Goal: Task Accomplishment & Management: Manage account settings

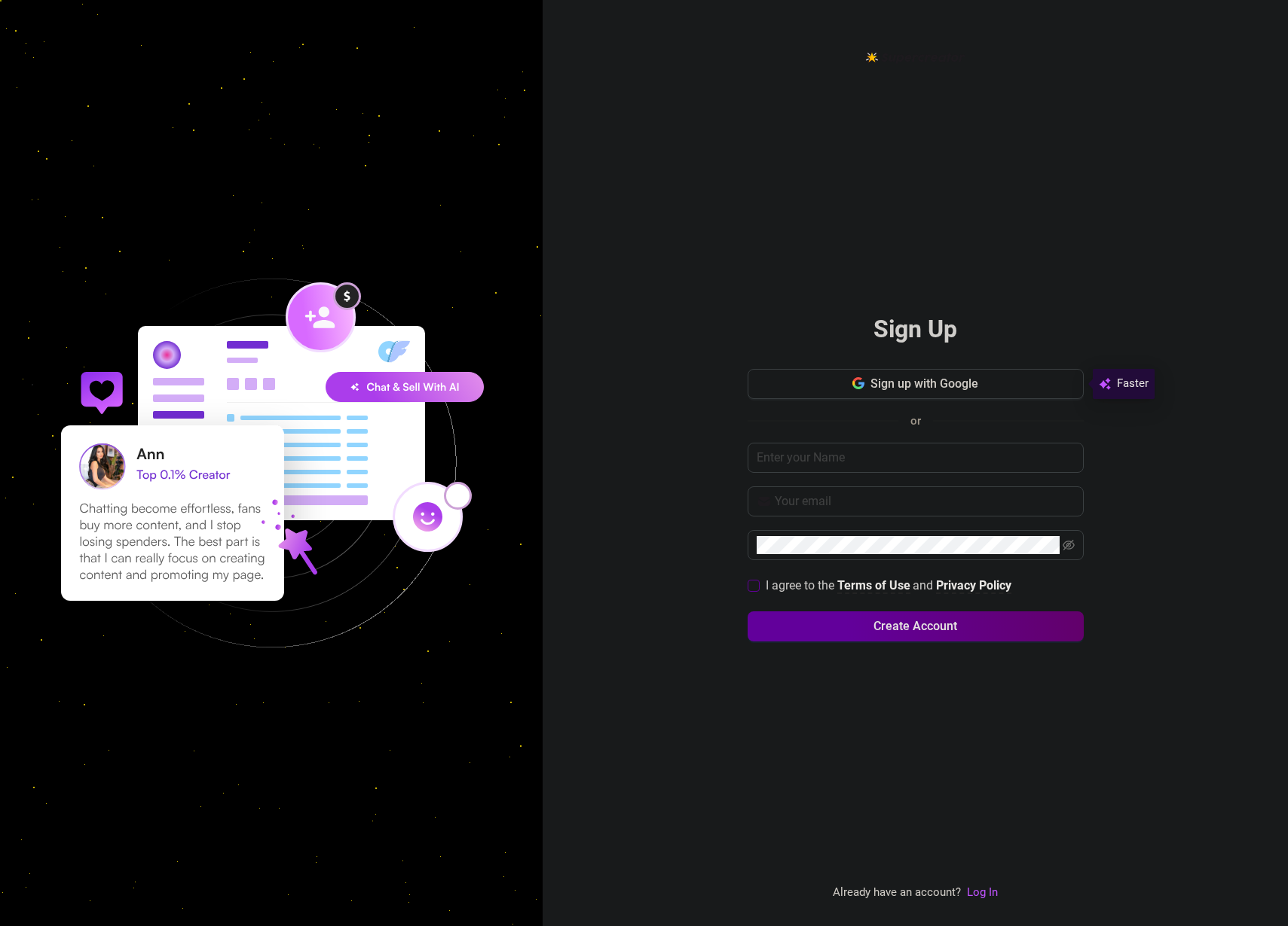
click at [755, 585] on input "I agree to the Terms of Use and Privacy Policy" at bounding box center [753, 585] width 11 height 11
checkbox input "true"
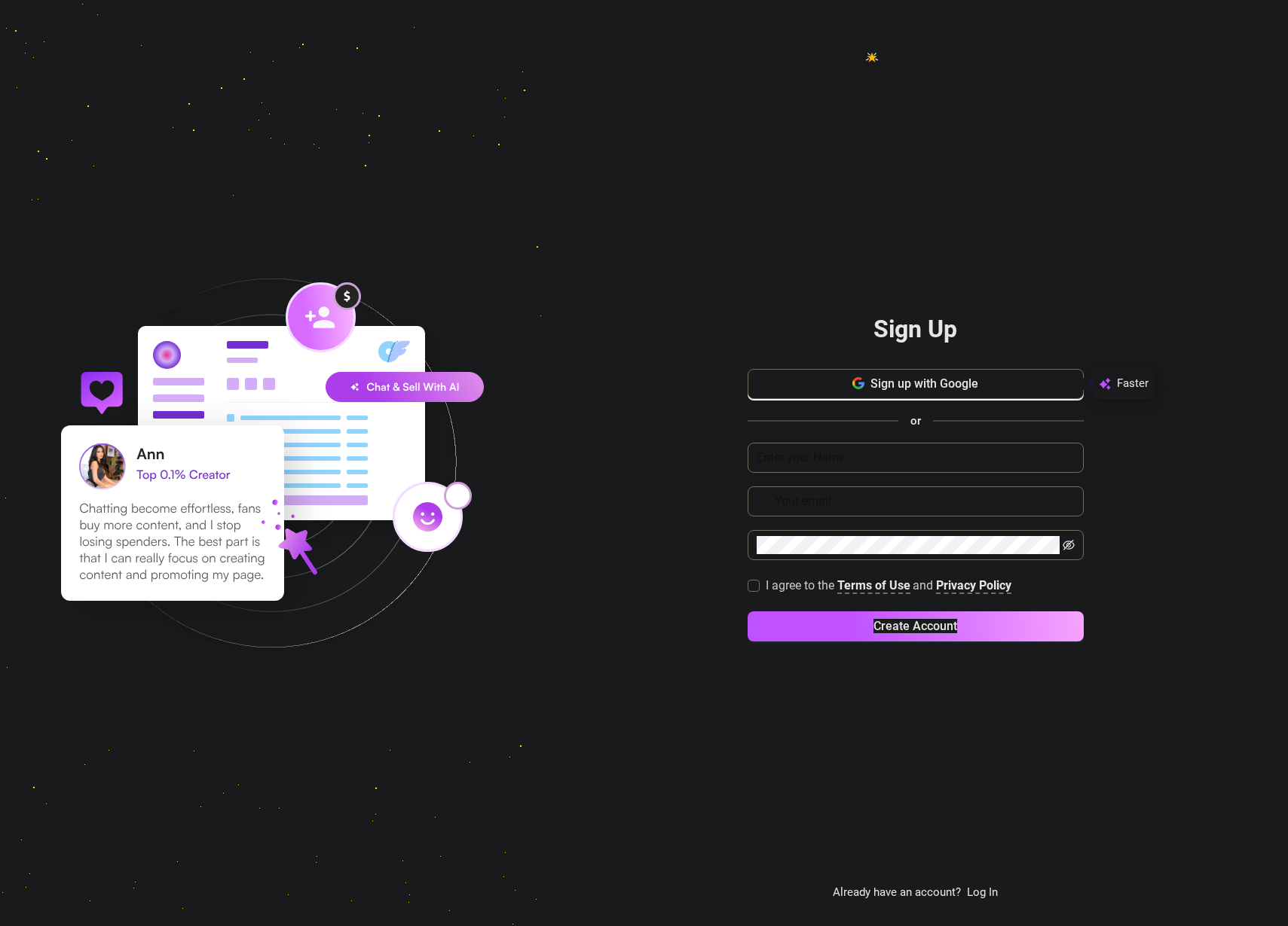
click at [583, 643] on div "Sign Up Sign up with Google or I agree to the Terms of Use and Privacy Policy C…" at bounding box center [915, 463] width 746 height 926
click at [676, 717] on div "Sign Up Sign up with Google or I agree to the Terms of Use and Privacy Policy C…" at bounding box center [915, 463] width 746 height 926
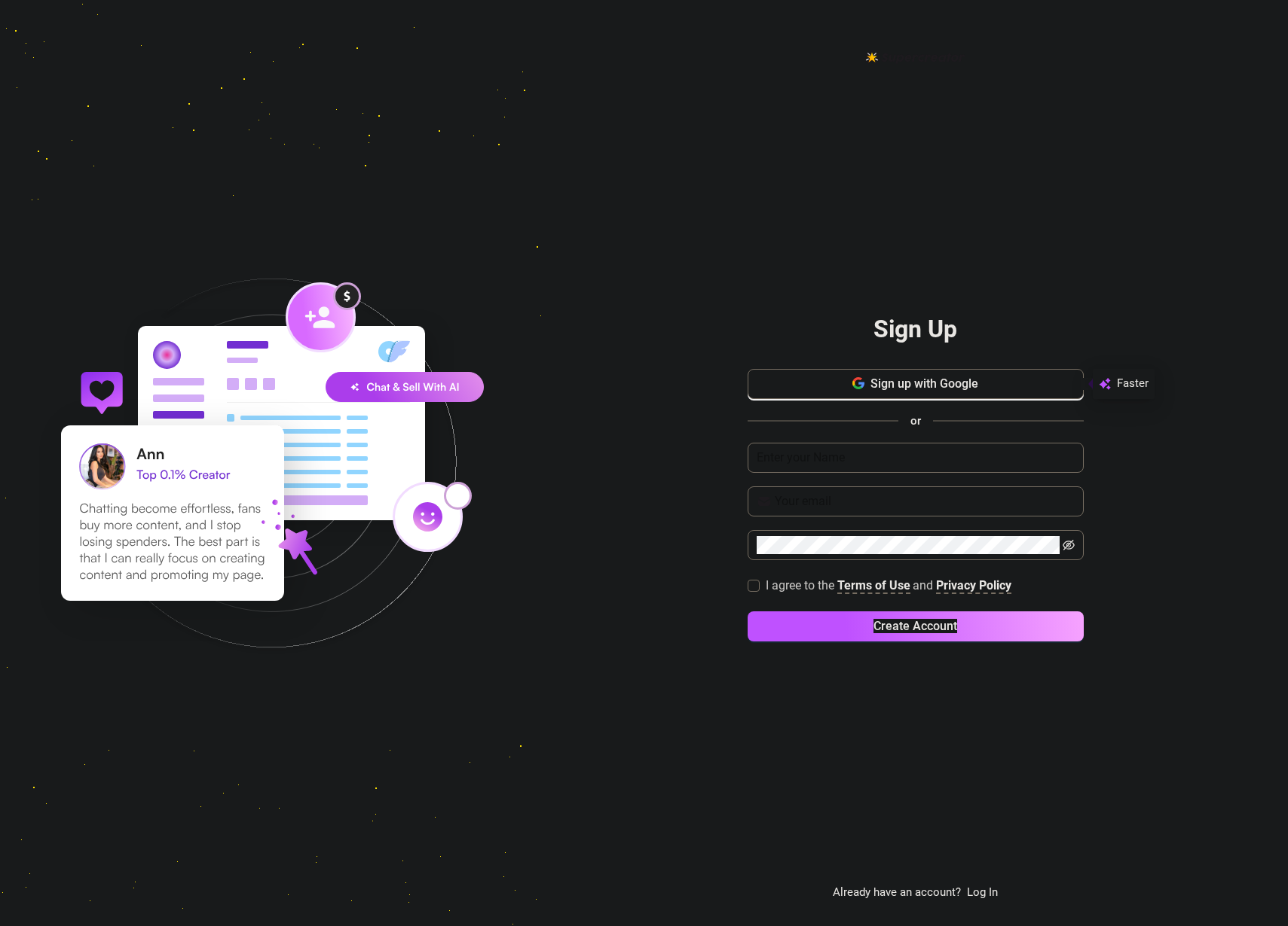
click at [672, 715] on div "Sign Up Sign up with Google or I agree to the Terms of Use and Privacy Policy C…" at bounding box center [915, 463] width 746 height 926
click at [668, 709] on div "Sign Up Sign up with Google or I agree to the Terms of Use and Privacy Policy C…" at bounding box center [915, 463] width 746 height 926
drag, startPoint x: 644, startPoint y: 685, endPoint x: 639, endPoint y: 666, distance: 19.6
click at [644, 685] on div "Sign Up Sign up with Google or I agree to the Terms of Use and Privacy Policy C…" at bounding box center [915, 463] width 746 height 926
click at [639, 666] on div "Sign Up Sign up with Google or I agree to the Terms of Use and Privacy Policy C…" at bounding box center [915, 463] width 746 height 926
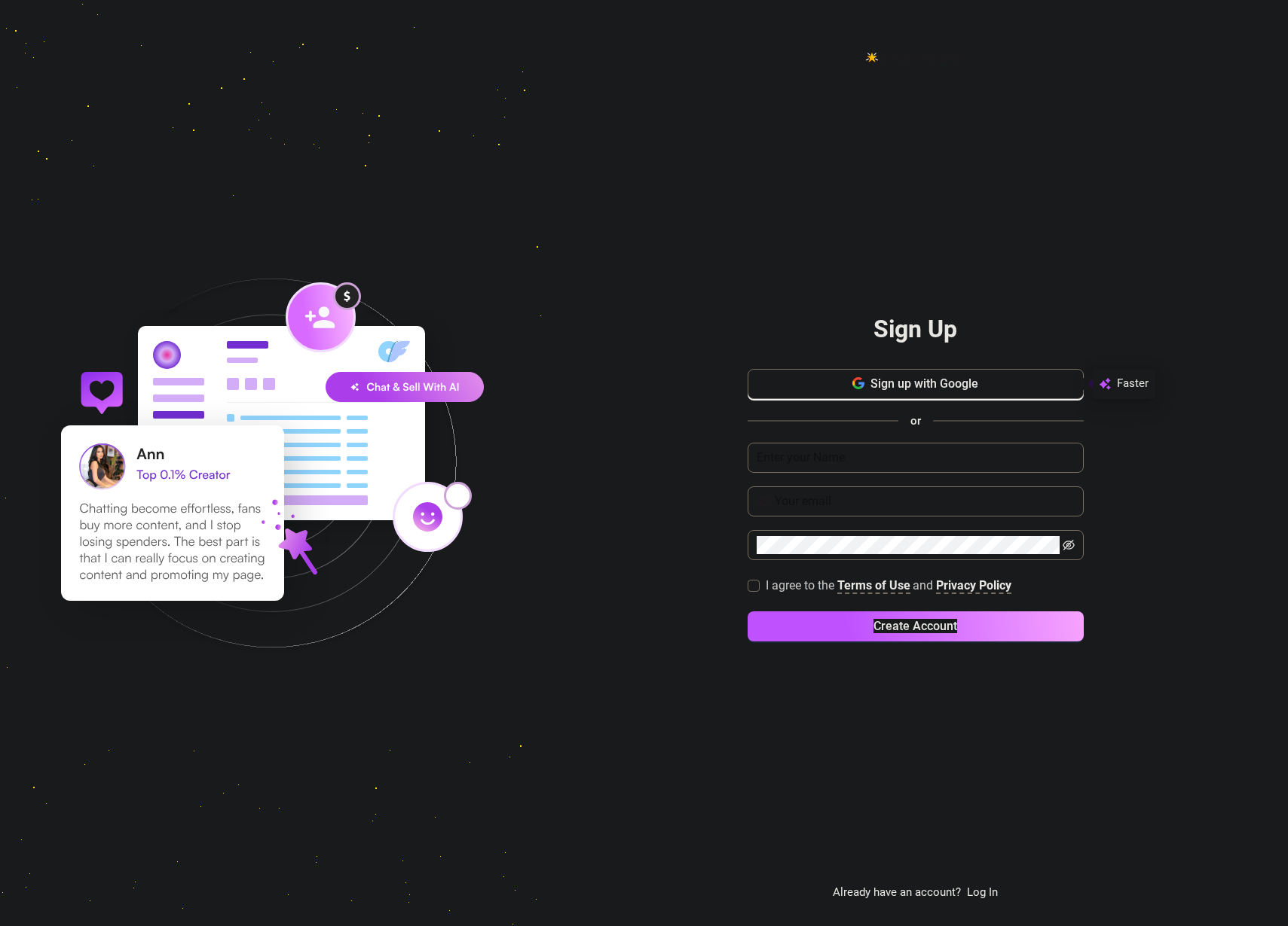
click at [639, 665] on div "Sign Up Sign up with Google or I agree to the Terms of Use and Privacy Policy C…" at bounding box center [915, 463] width 746 height 926
drag, startPoint x: 691, startPoint y: 333, endPoint x: 693, endPoint y: 319, distance: 14.1
click at [692, 323] on div "Sign Up Sign up with Google or I agree to the Terms of Use and Privacy Policy C…" at bounding box center [915, 463] width 746 height 926
click at [979, 742] on div "Sign Up Sign up with Google or I agree to the Terms of Use and Privacy Policy C…" at bounding box center [916, 474] width 336 height 854
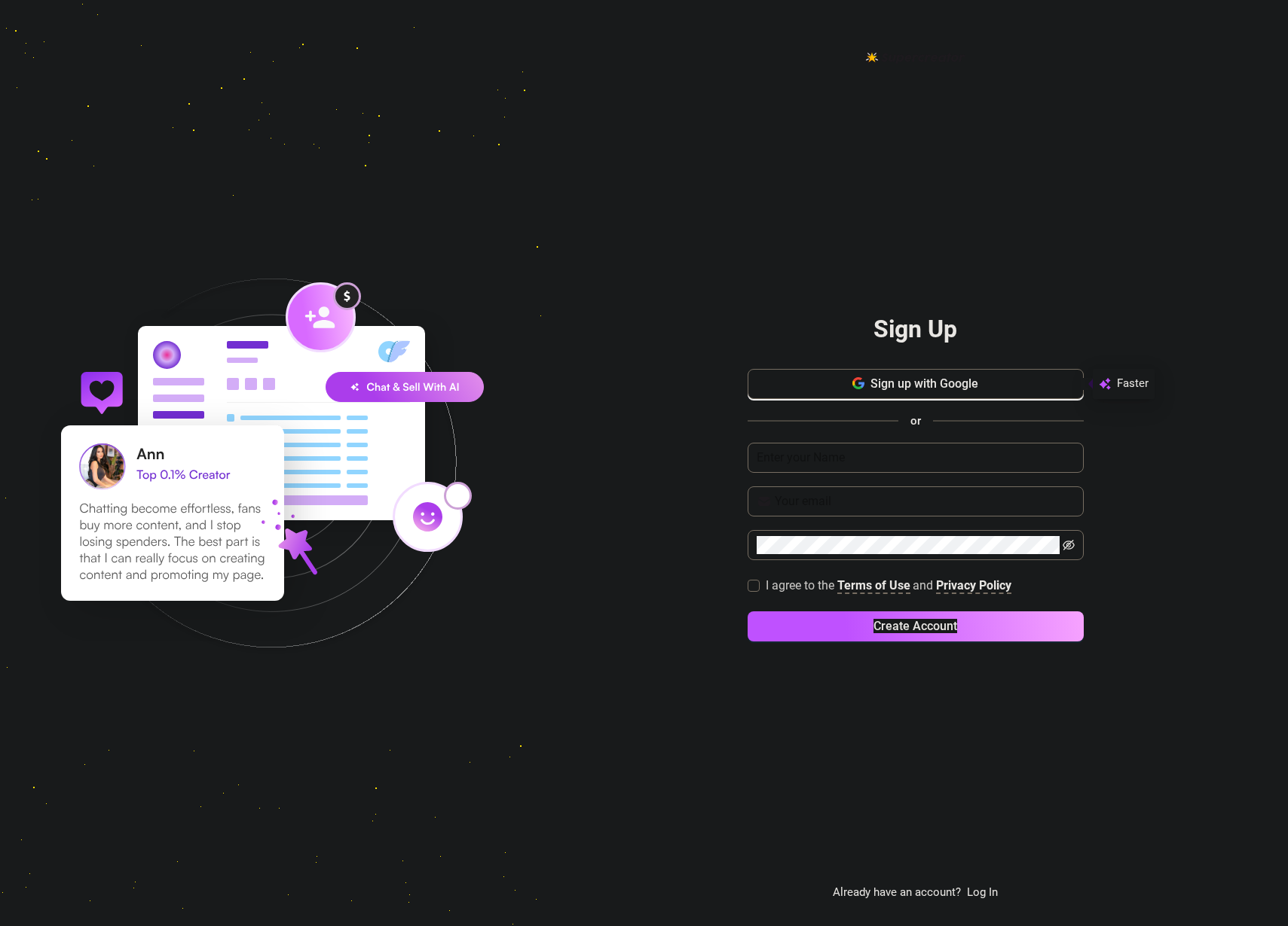
click at [1012, 784] on div "Sign Up Sign up with Google or I agree to the Terms of Use and Privacy Policy C…" at bounding box center [916, 474] width 336 height 854
click at [1024, 870] on div "Sign Up Sign up with Google or I agree to the Terms of Use and Privacy Policy C…" at bounding box center [916, 474] width 336 height 854
click at [987, 894] on link "Log In" at bounding box center [982, 892] width 31 height 14
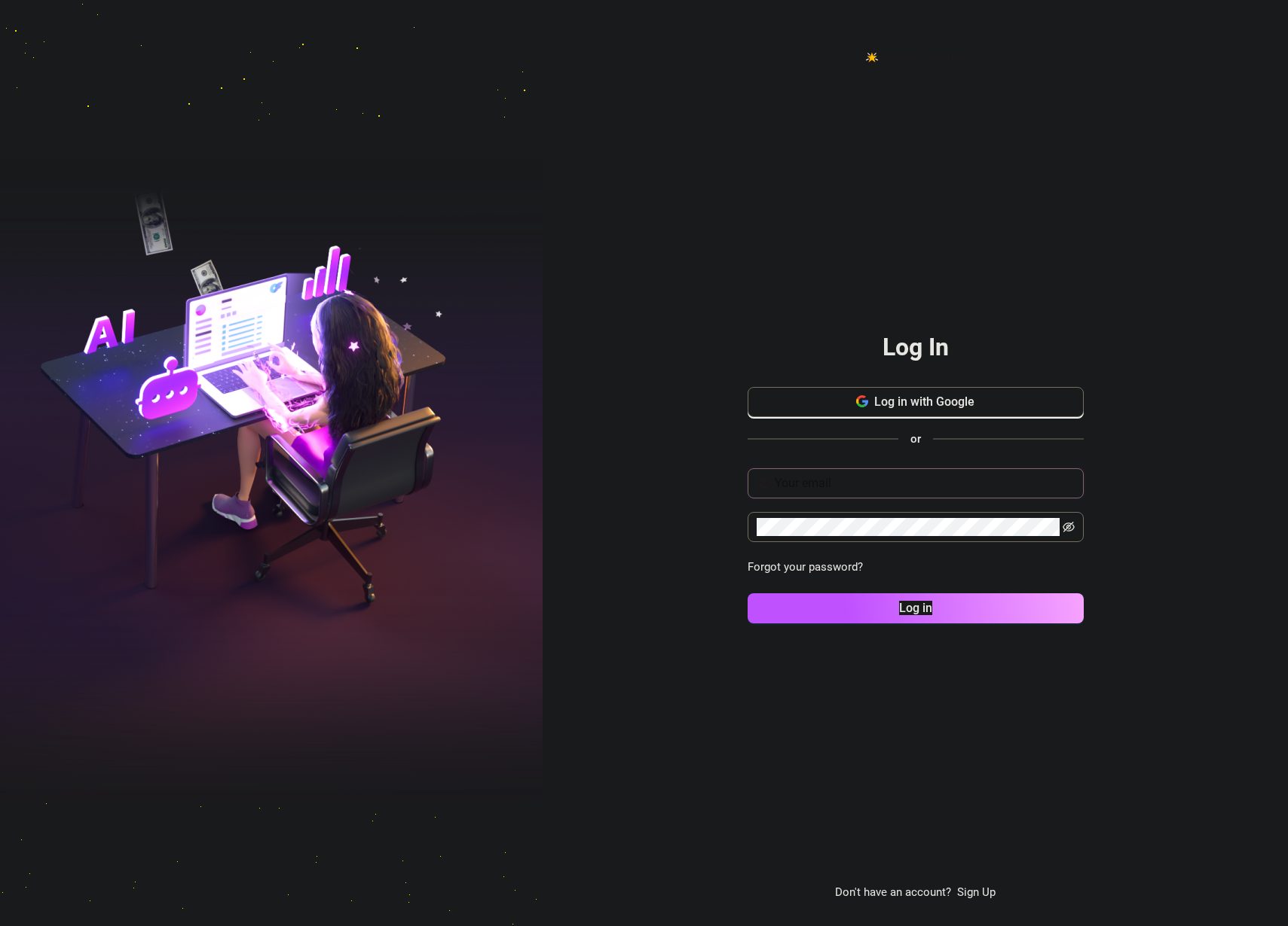
click at [820, 480] on input "text" at bounding box center [925, 483] width 300 height 18
paste input "jhonbellsfp@gmail.com"
click at [775, 487] on input "jhonbellsfp@gmail.com" at bounding box center [925, 483] width 300 height 18
type input "jhonbellsfp@gmail.com"
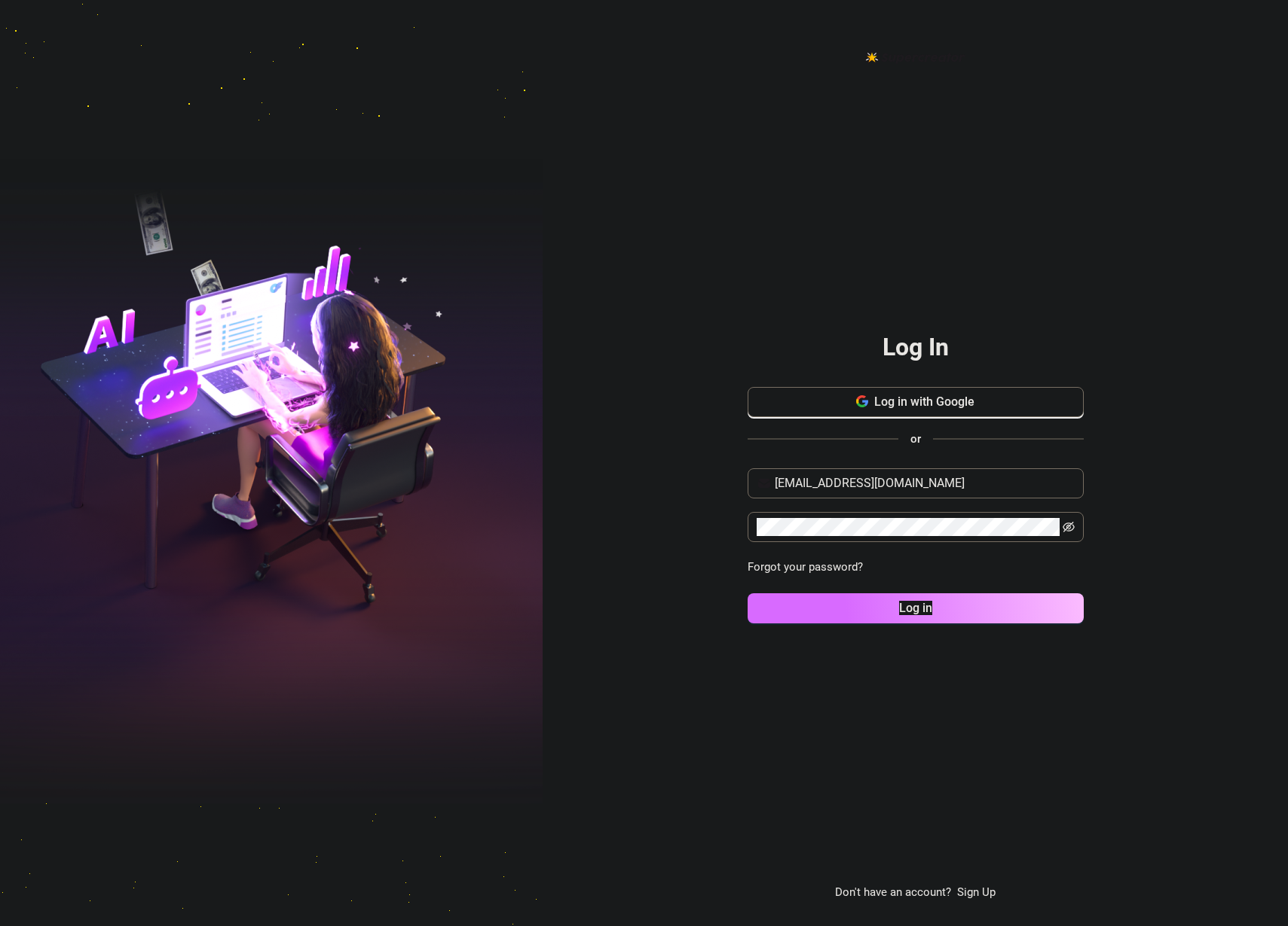
click at [1001, 601] on button "Log in" at bounding box center [916, 608] width 336 height 30
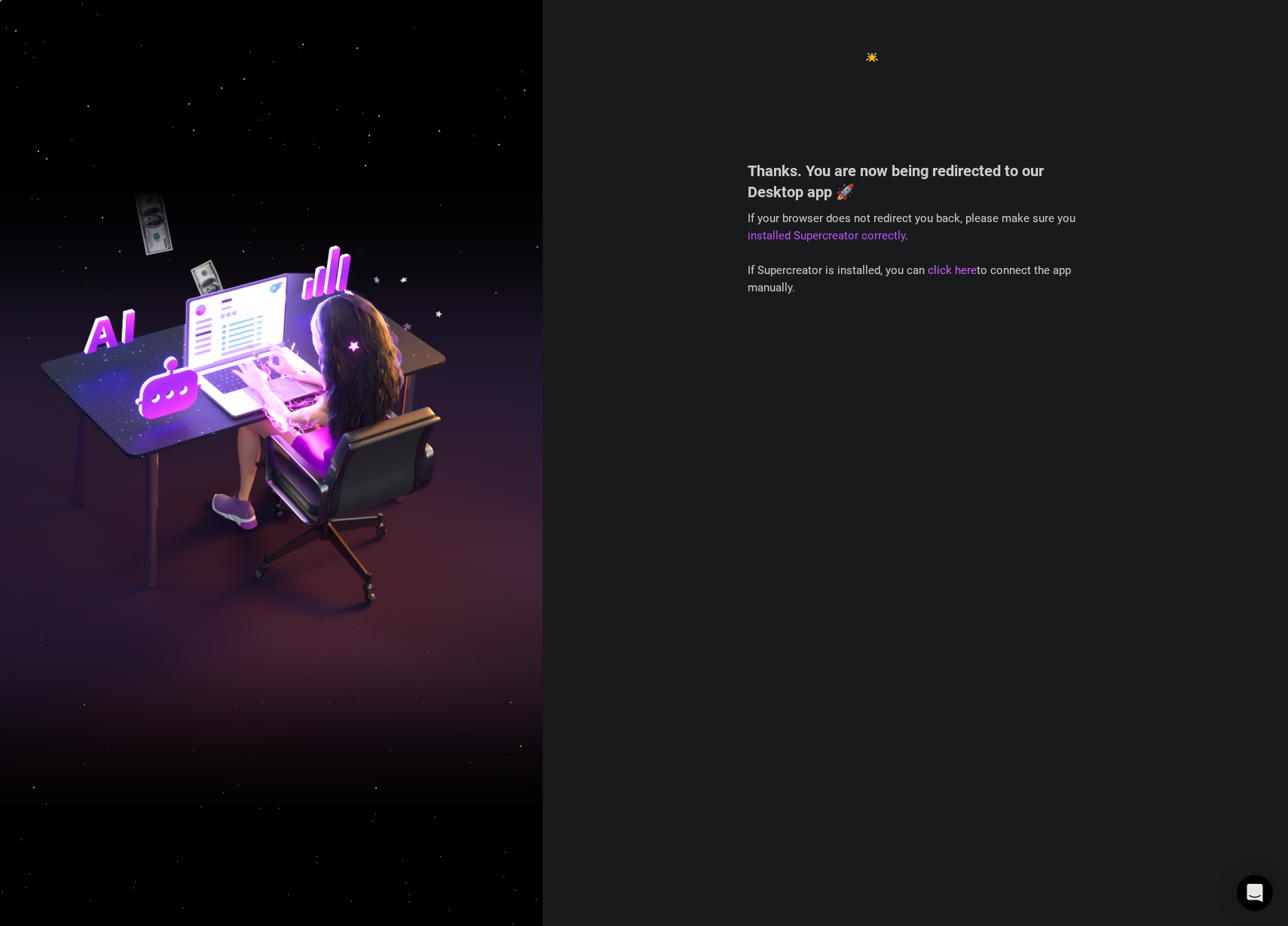
click at [943, 268] on link "click here" at bounding box center [952, 270] width 49 height 14
